Goal: Information Seeking & Learning: Learn about a topic

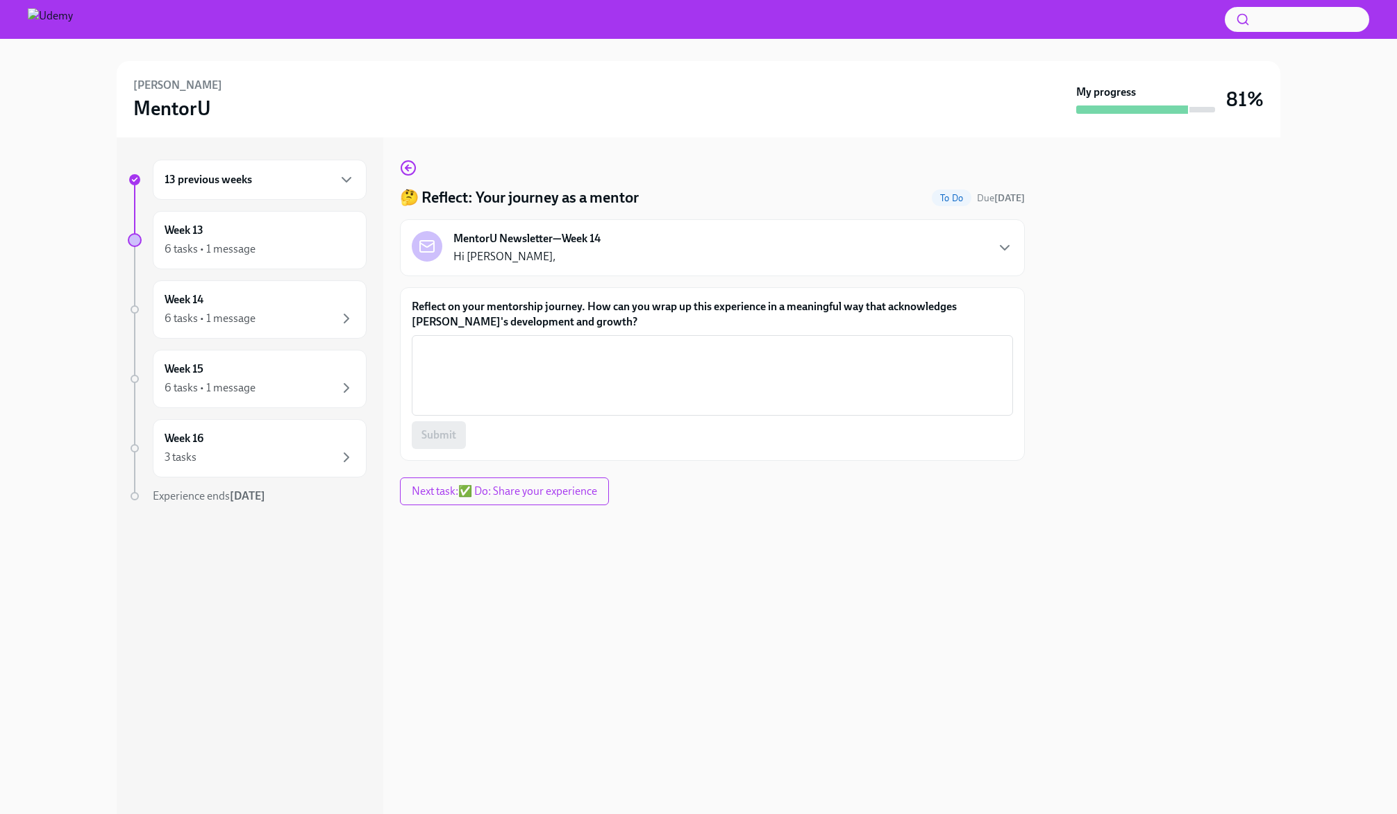
click at [751, 250] on div "MentorU Newsletter—Week 14 Hi [PERSON_NAME]," at bounding box center [712, 247] width 601 height 33
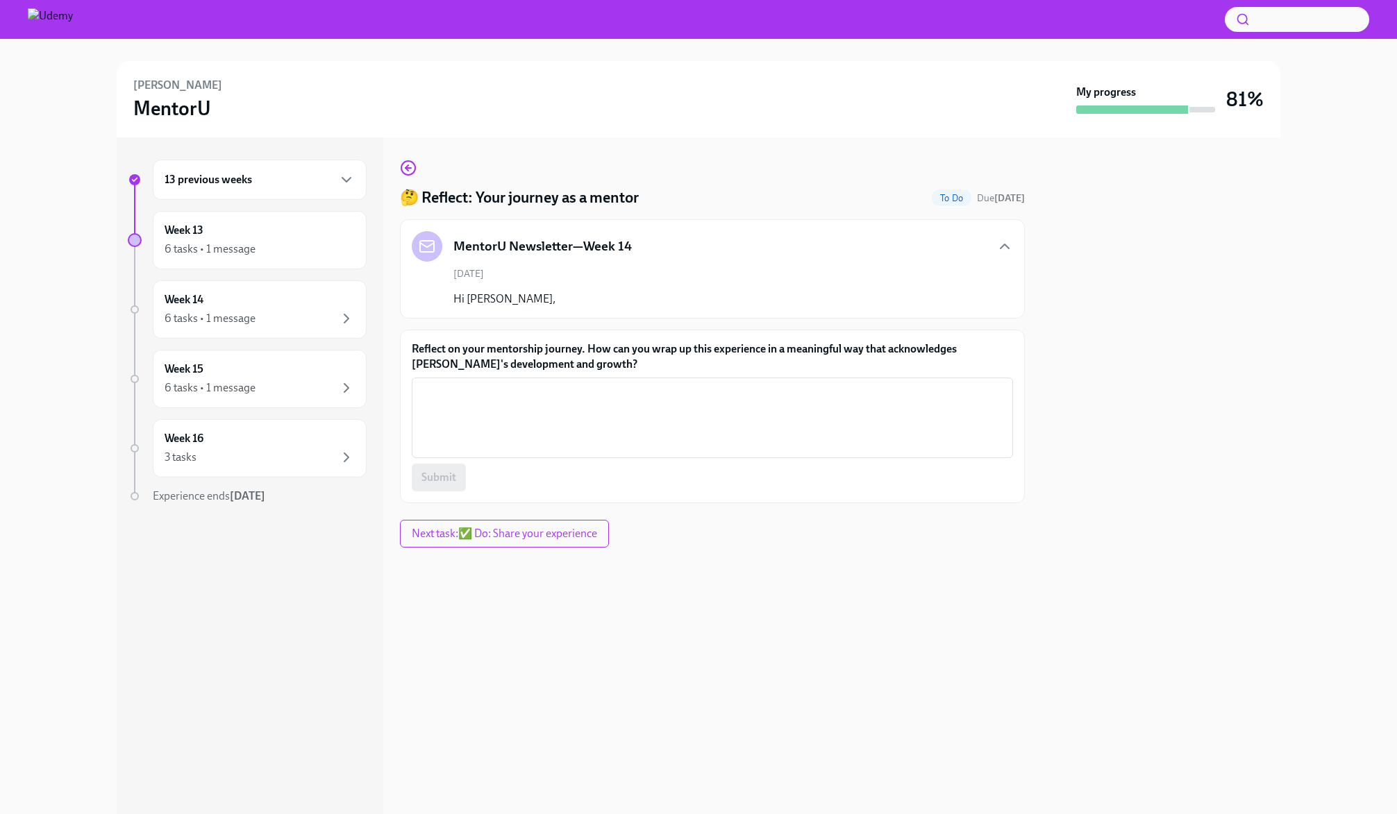
click at [751, 250] on div "MentorU Newsletter—Week 14" at bounding box center [712, 246] width 601 height 31
click at [303, 240] on div "Week 13 6 tasks • 1 message" at bounding box center [260, 240] width 190 height 35
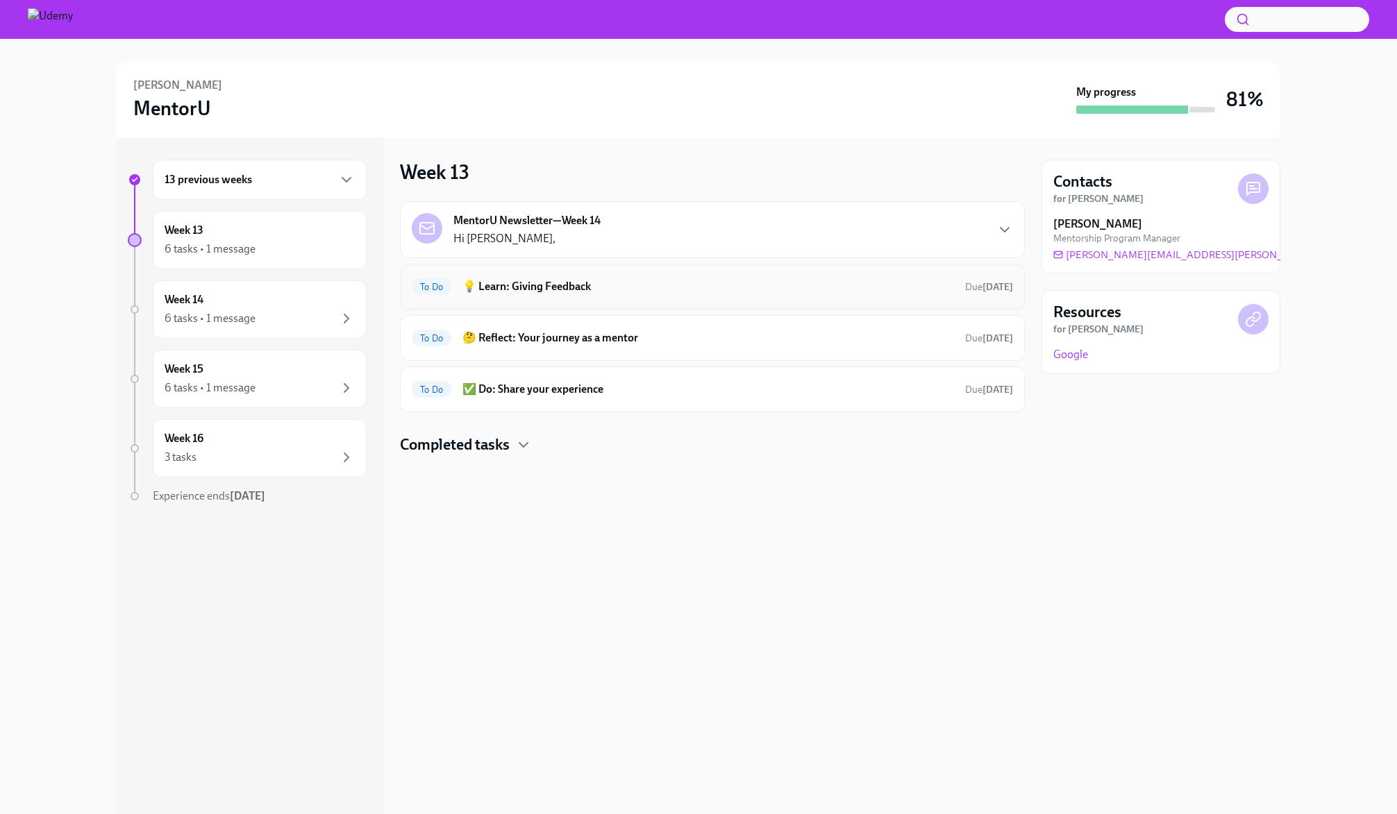
click at [571, 296] on div "To Do 💡 Learn: Giving Feedback Due [DATE]" at bounding box center [712, 287] width 601 height 22
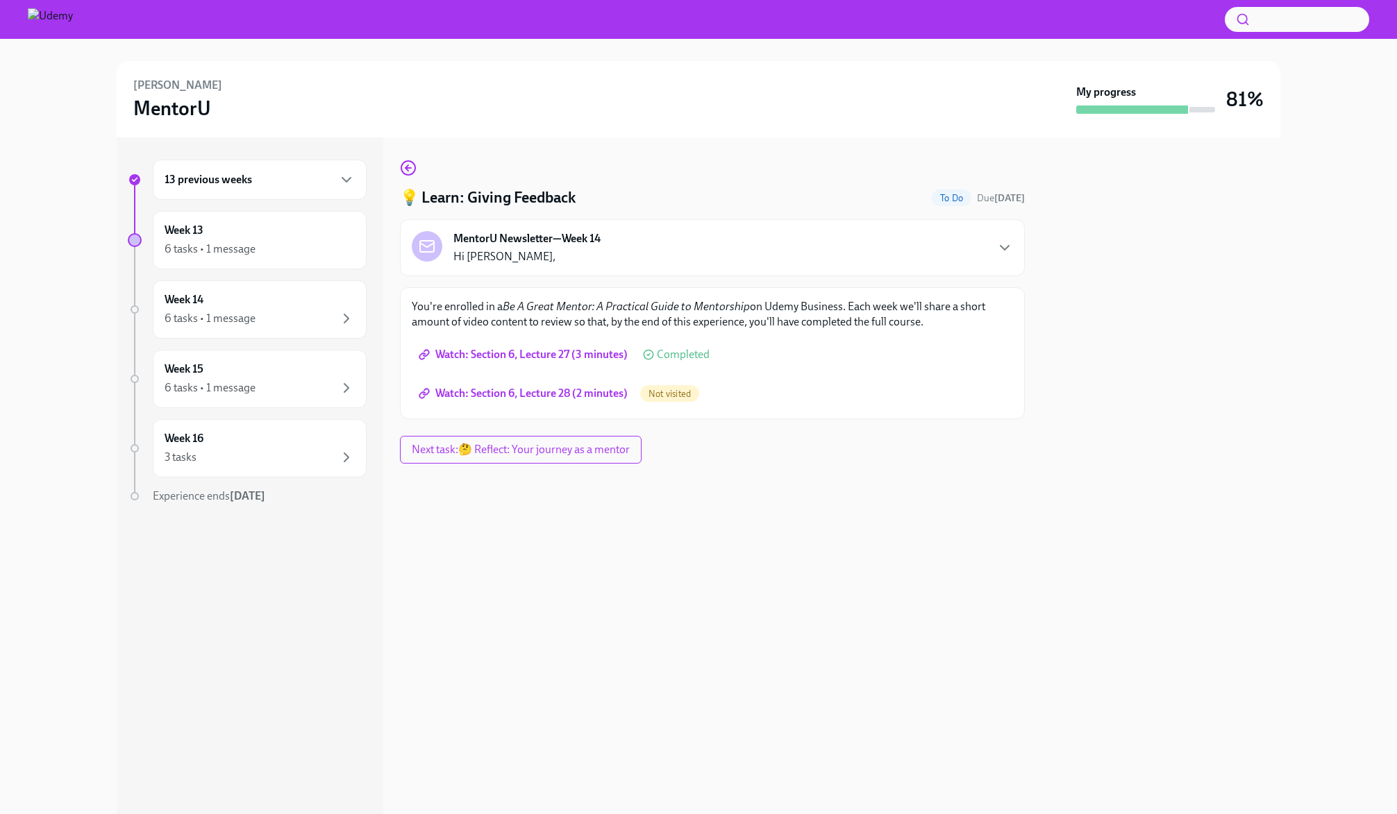
click at [554, 394] on span "Watch: Section 6, Lecture 28 (2 minutes)" at bounding box center [524, 394] width 206 height 14
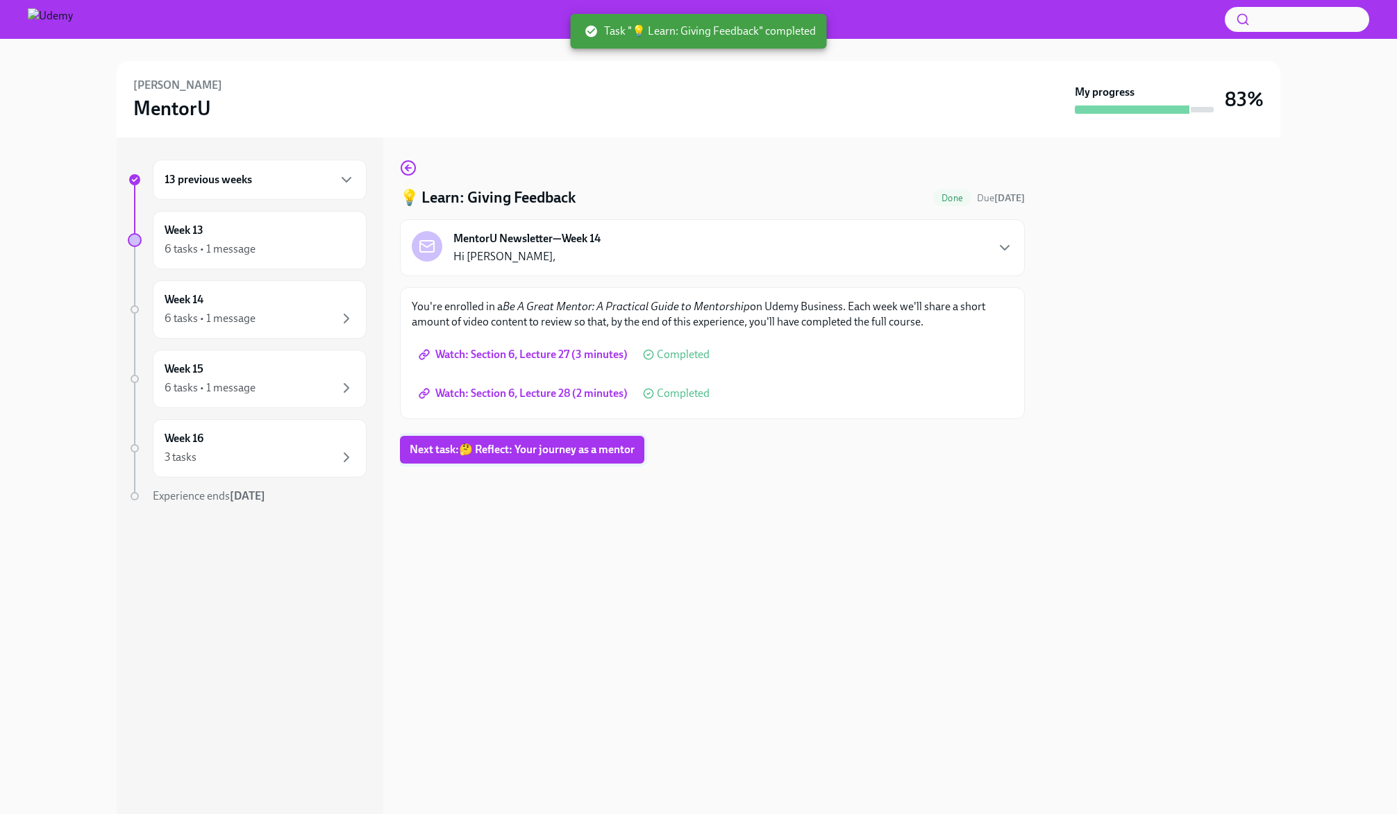
click at [554, 455] on span "Next task : 🤔 Reflect: Your journey as a mentor" at bounding box center [522, 450] width 225 height 14
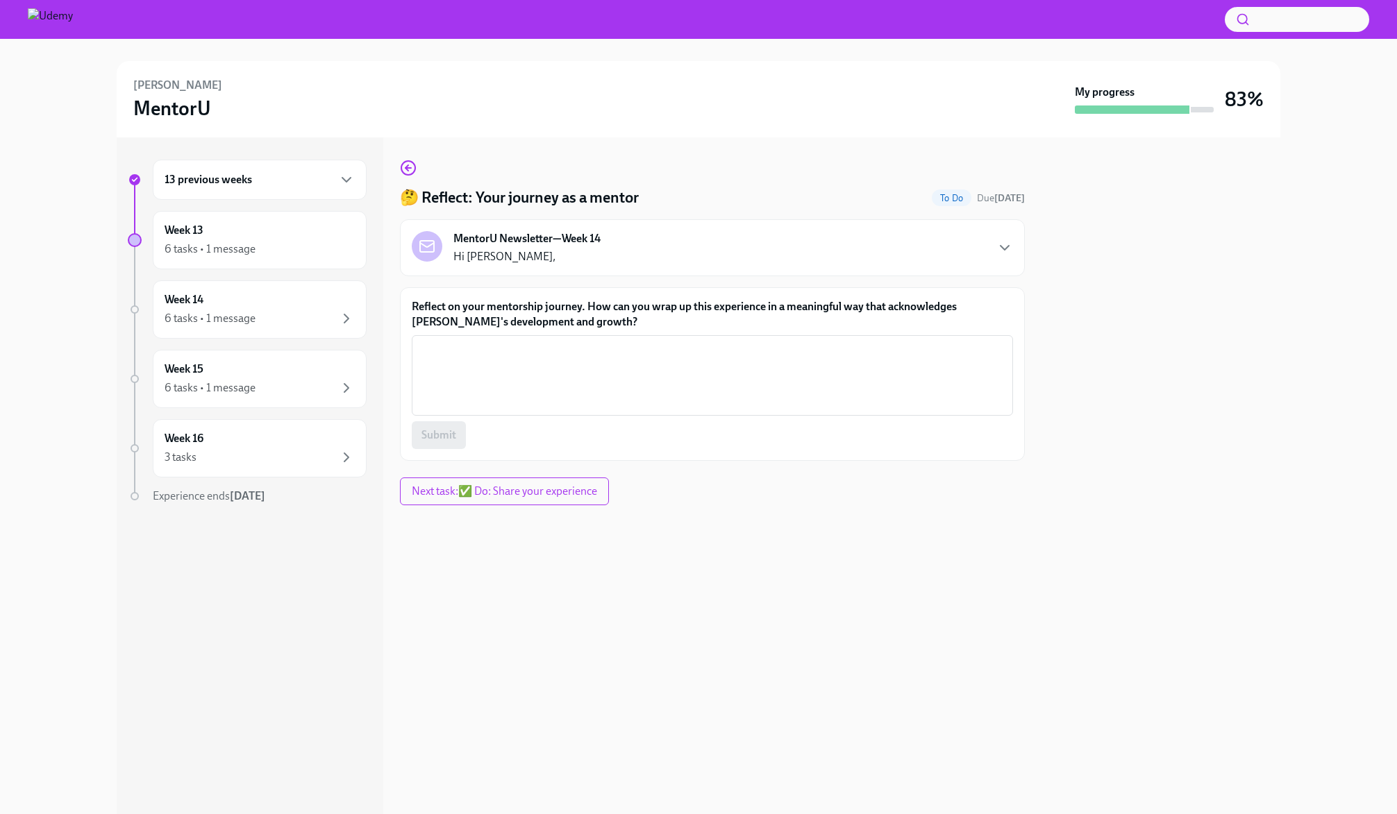
click at [639, 240] on div "MentorU Newsletter—Week 14 Hi [PERSON_NAME]," at bounding box center [712, 247] width 601 height 33
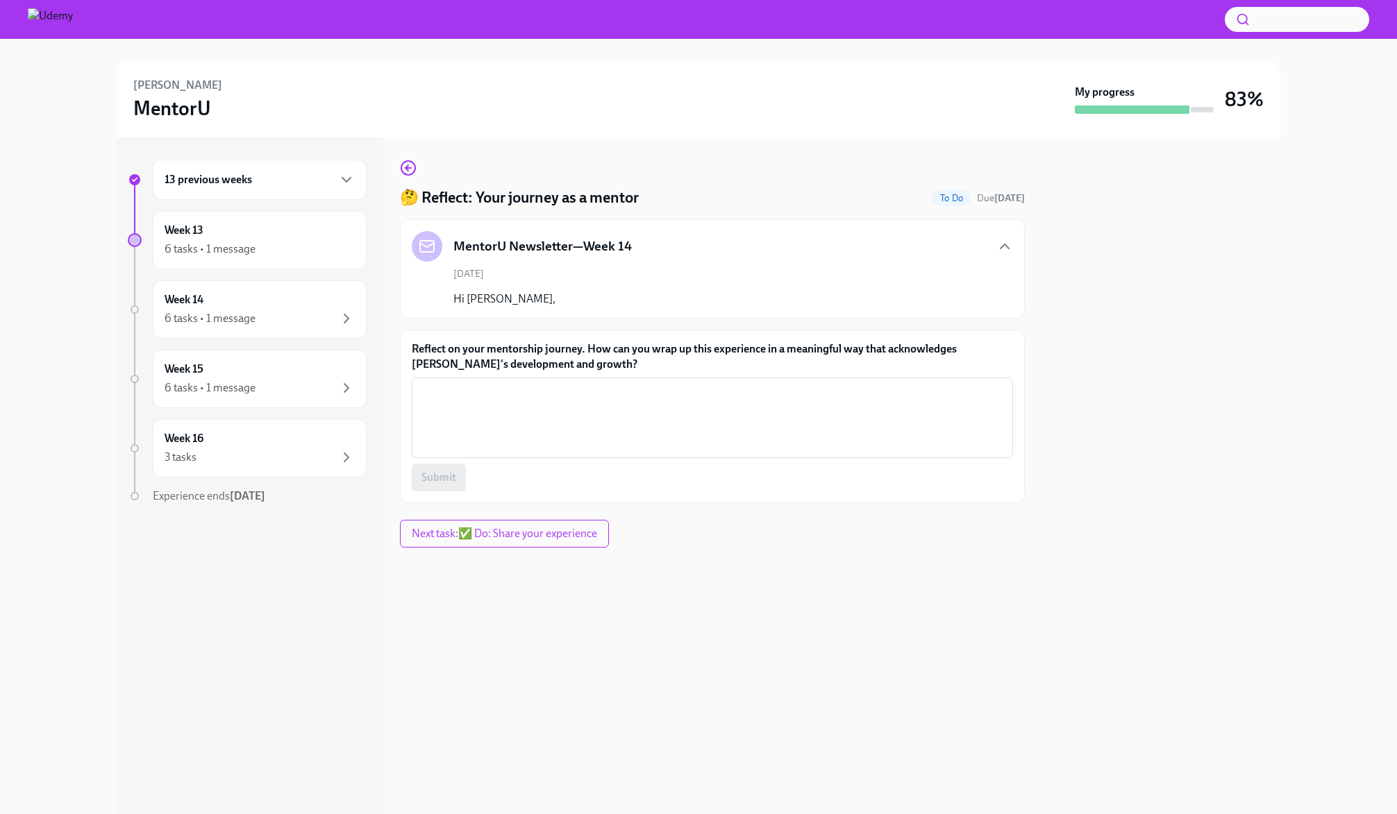
click at [634, 262] on div "MentorU Newsletter—Week 14 [DATE] Hi [PERSON_NAME]," at bounding box center [712, 269] width 601 height 76
click at [1006, 244] on icon "button" at bounding box center [1004, 246] width 17 height 17
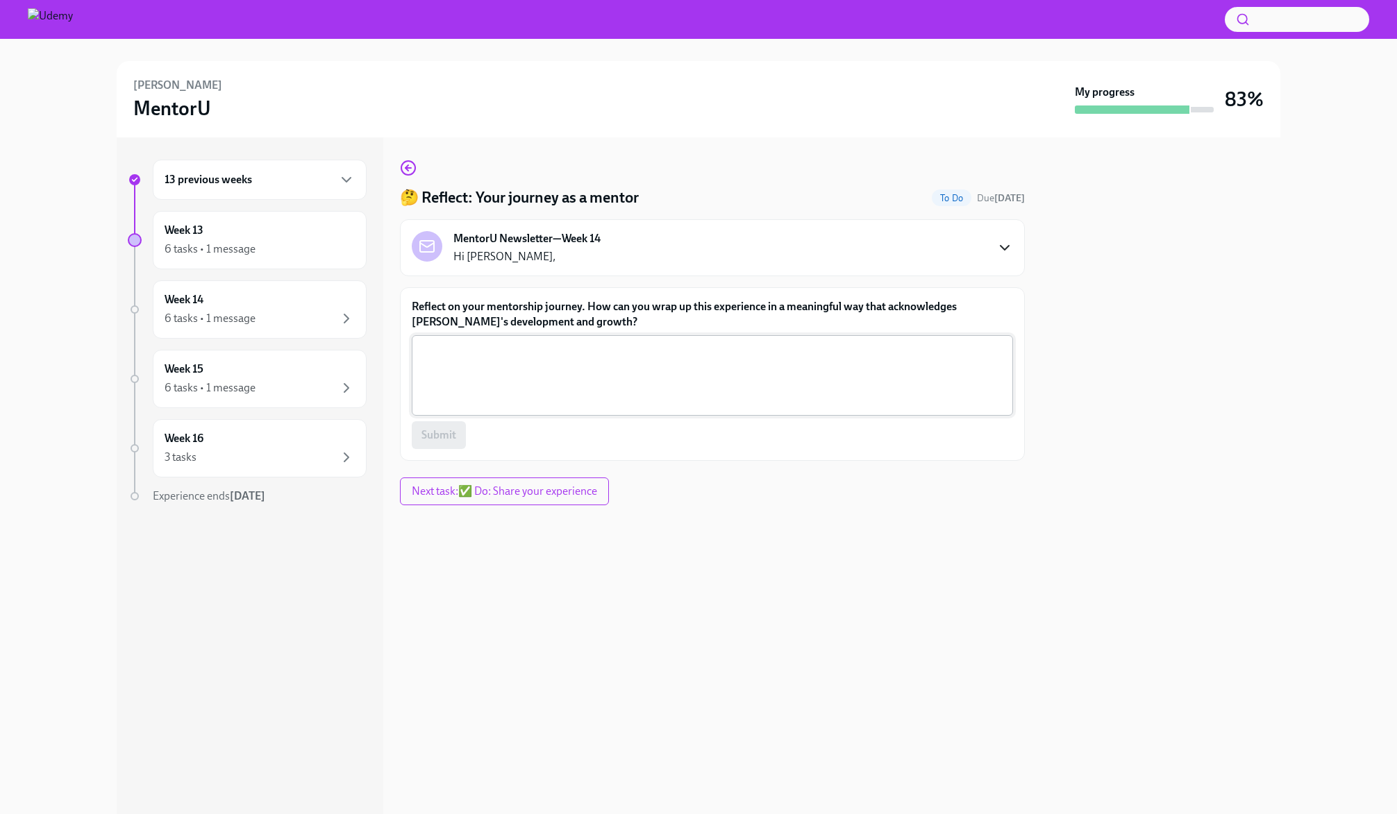
click at [636, 374] on textarea "Reflect on your mentorship journey. How can you wrap up this experience in a me…" at bounding box center [712, 375] width 585 height 67
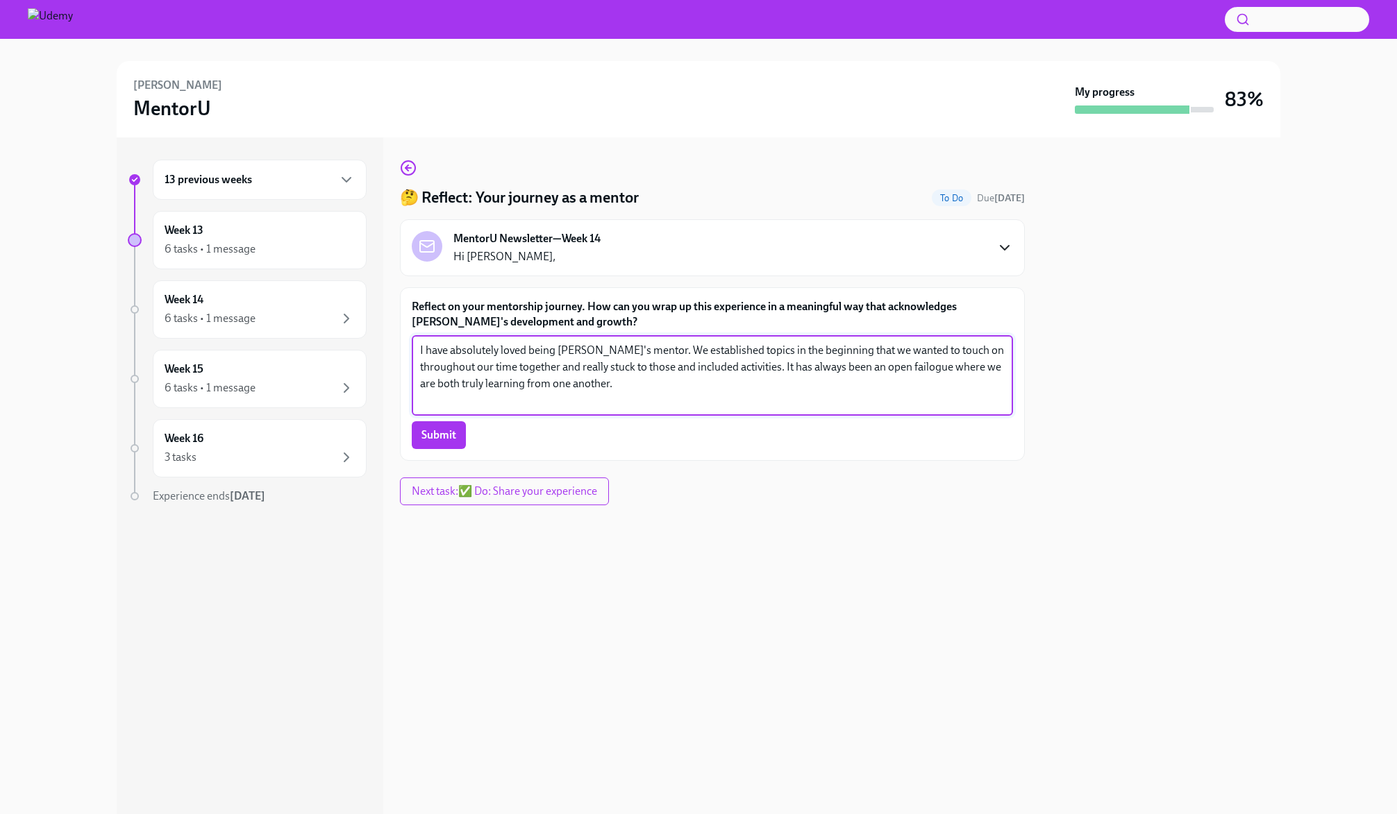
drag, startPoint x: 631, startPoint y: 390, endPoint x: 411, endPoint y: 340, distance: 225.9
click at [412, 340] on div "I have absolutely loved being [PERSON_NAME]'s mentor. We established topics in …" at bounding box center [712, 375] width 601 height 81
drag, startPoint x: 564, startPoint y: 322, endPoint x: 531, endPoint y: 321, distance: 32.6
click at [562, 322] on label "Reflect on your mentorship journey. How can you wrap up this experience in a me…" at bounding box center [712, 314] width 601 height 31
click at [562, 342] on textarea "I have absolutely loved being [PERSON_NAME]'s mentor. We established topics in …" at bounding box center [712, 375] width 585 height 67
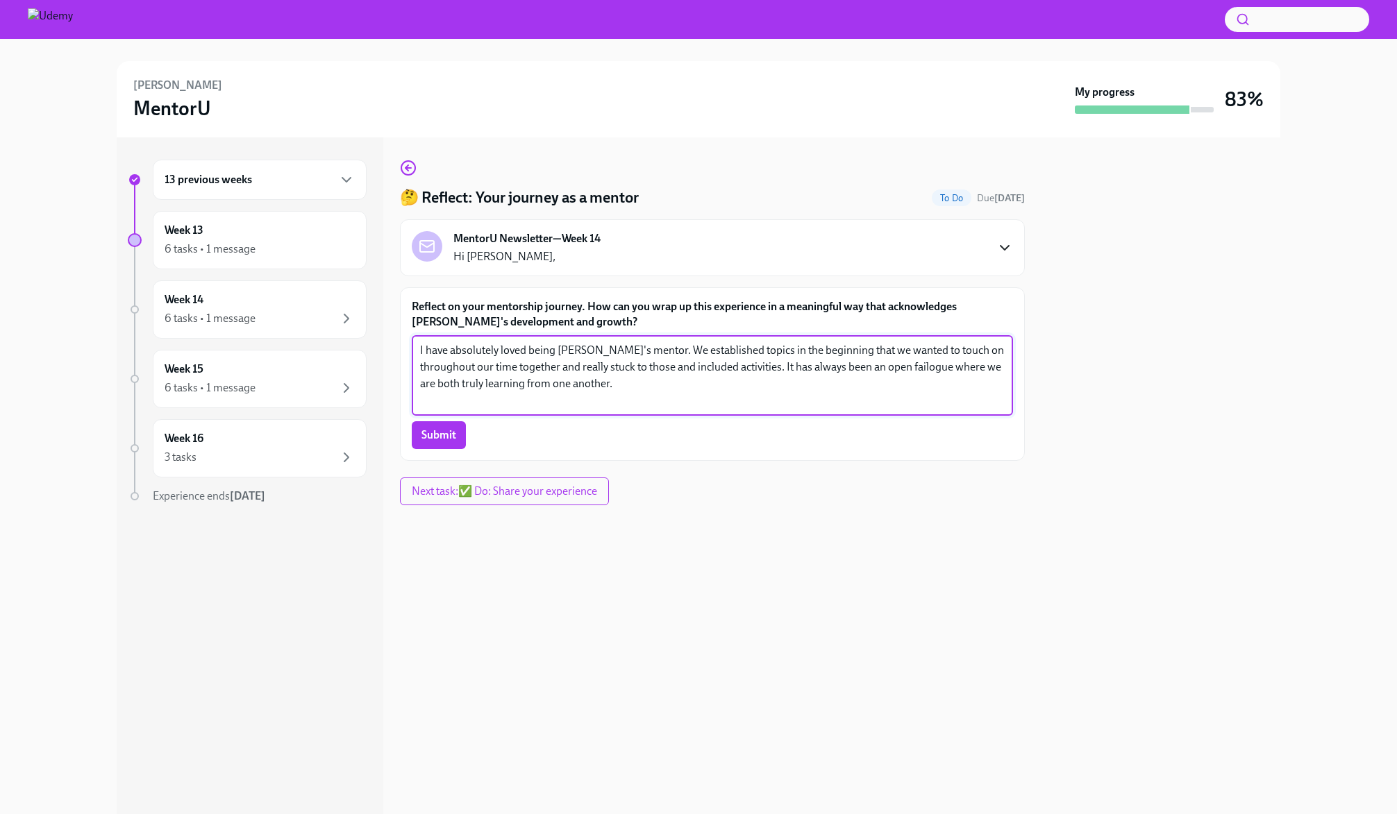
click at [418, 301] on label "Reflect on your mentorship journey. How can you wrap up this experience in a me…" at bounding box center [712, 314] width 601 height 31
click at [420, 342] on textarea "I have absolutely loved being [PERSON_NAME]'s mentor. We established topics in …" at bounding box center [712, 375] width 585 height 67
click at [413, 305] on label "Reflect on your mentorship journey. How can you wrap up this experience in a me…" at bounding box center [712, 314] width 601 height 31
click at [420, 342] on textarea "I have absolutely loved being [PERSON_NAME]'s mentor. We established topics in …" at bounding box center [712, 375] width 585 height 67
paste textarea "From the start, we established key topics we wanted to focus on throughout our …"
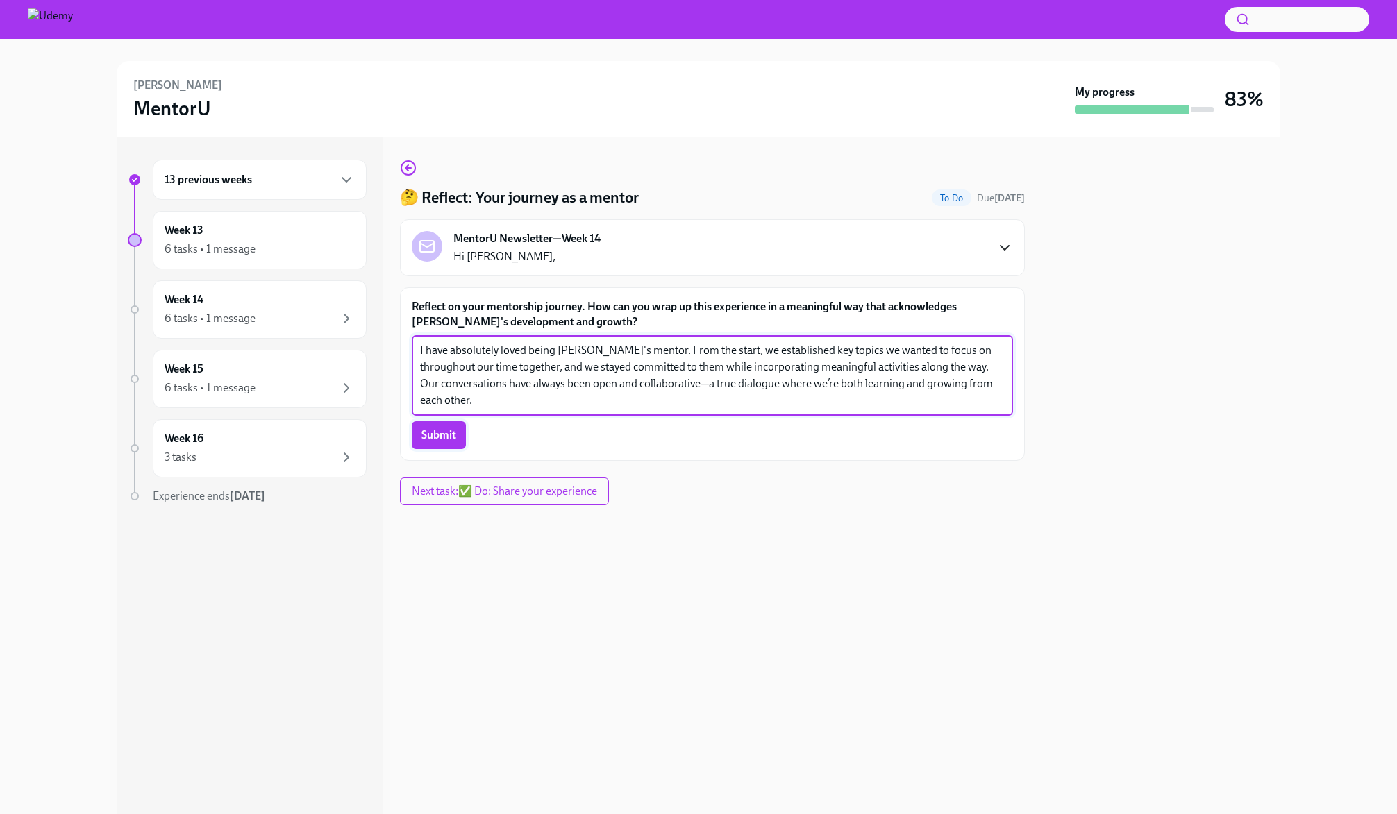
type textarea "I have absolutely loved being [PERSON_NAME]'s mentor. From the start, we establ…"
click at [434, 443] on button "Submit" at bounding box center [439, 435] width 54 height 28
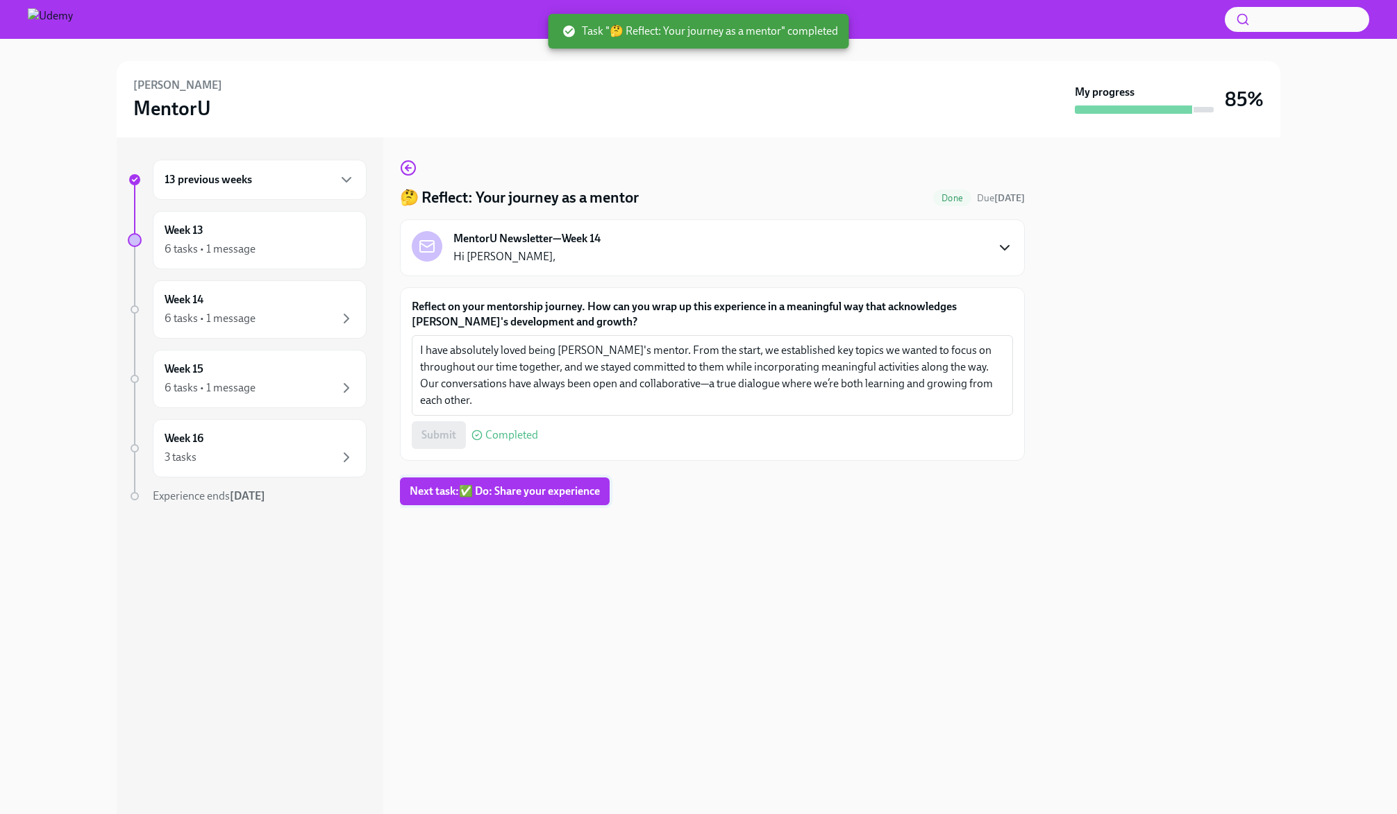
click at [506, 487] on span "Next task : ✅ Do: Share your experience" at bounding box center [505, 492] width 190 height 14
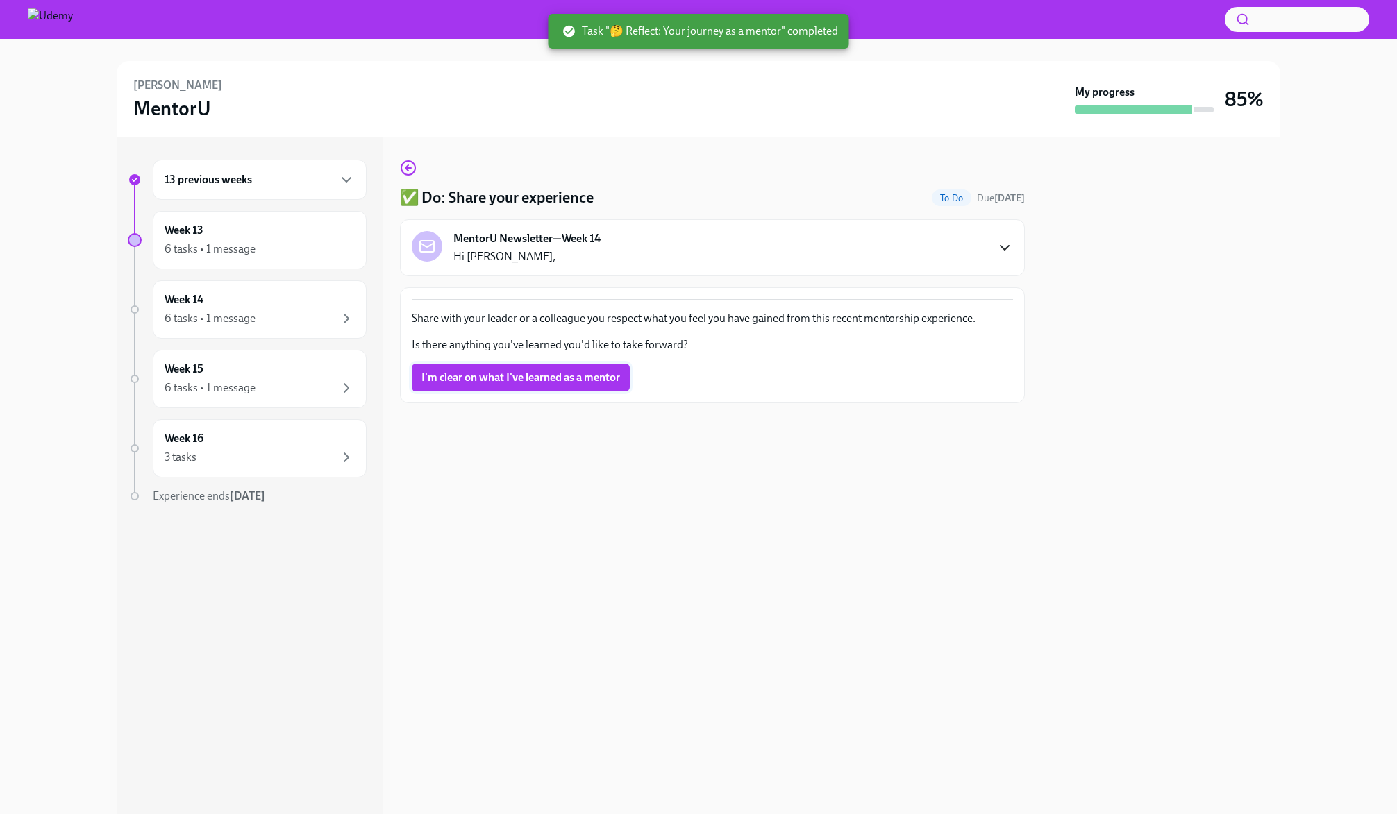
click at [538, 382] on span "I'm clear on what I've learned as a mentor" at bounding box center [520, 378] width 199 height 14
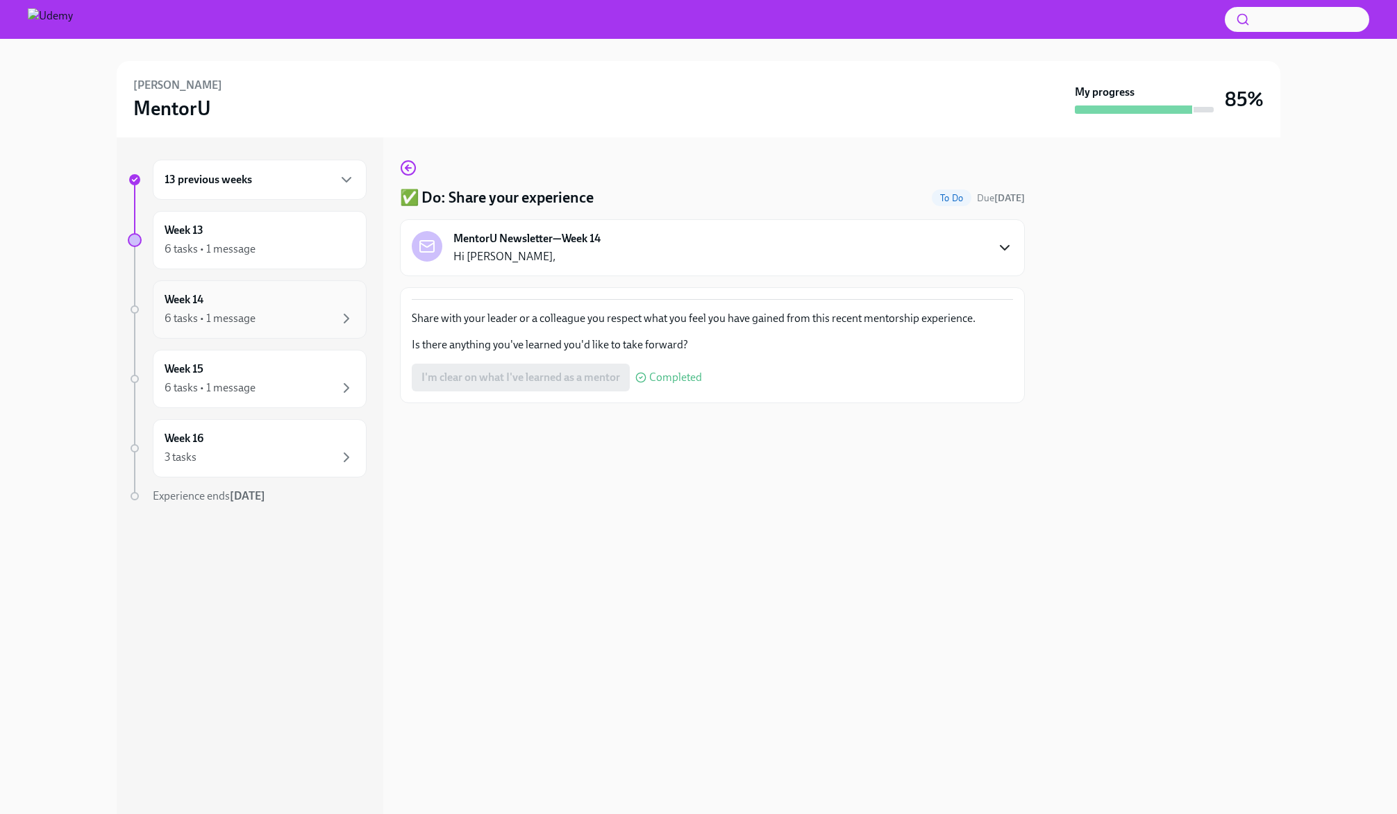
click at [231, 294] on div "Week 14 6 tasks • 1 message" at bounding box center [260, 309] width 190 height 35
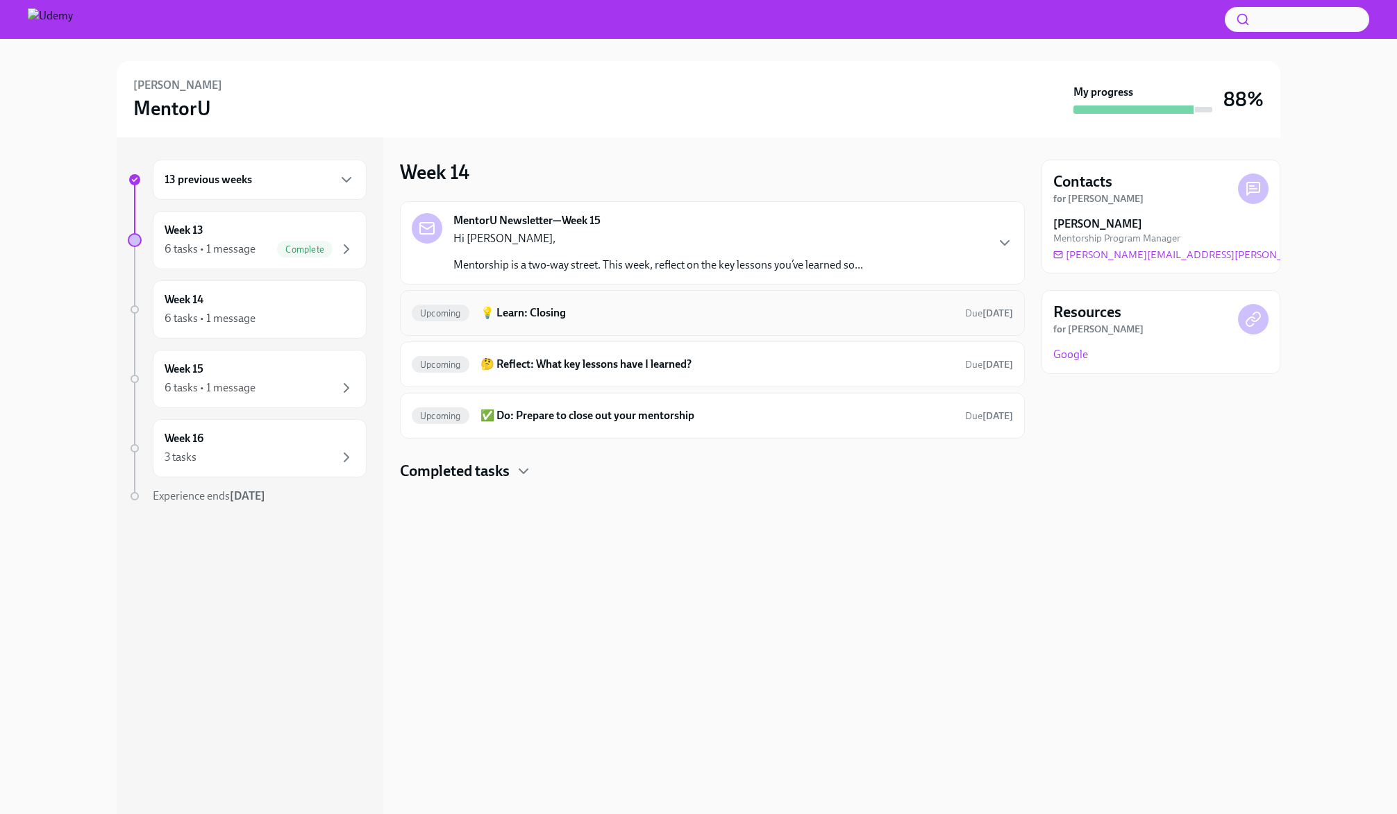
click at [632, 312] on h6 "💡 Learn: Closing" at bounding box center [717, 313] width 474 height 15
